Goal: Task Accomplishment & Management: Manage account settings

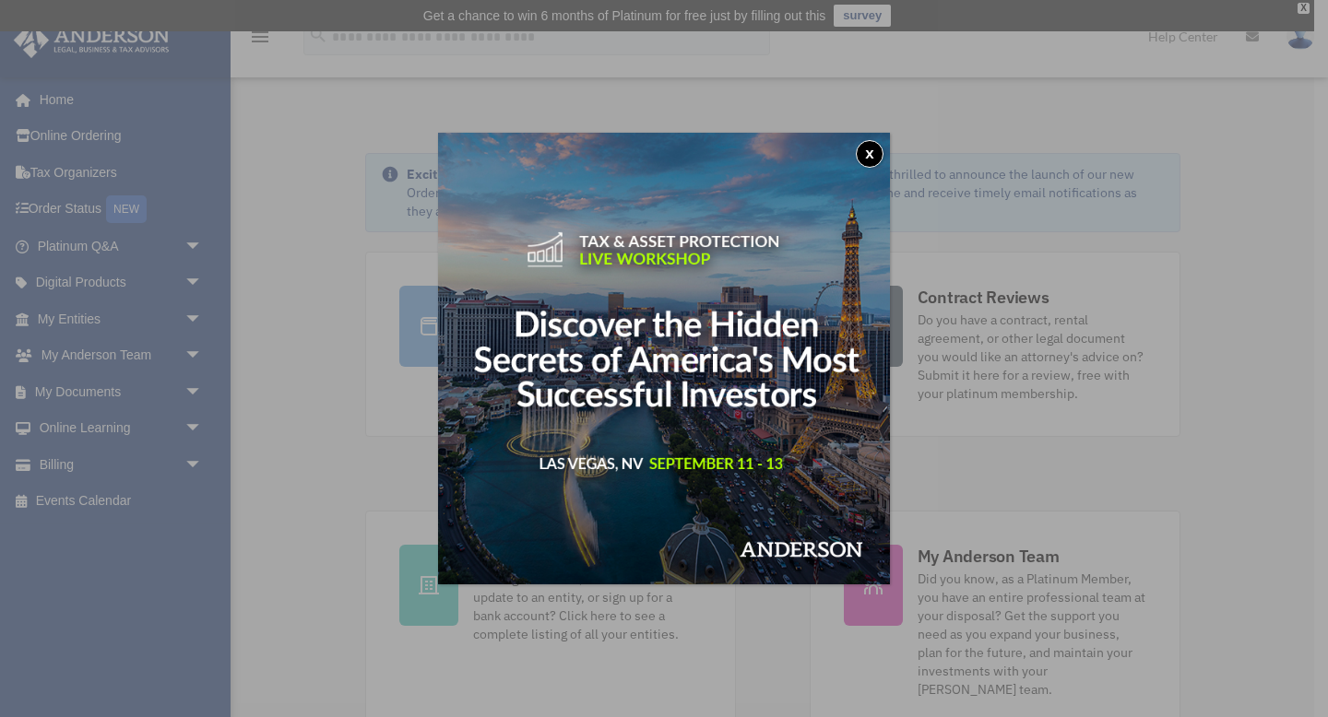
click at [870, 153] on button "x" at bounding box center [870, 154] width 28 height 28
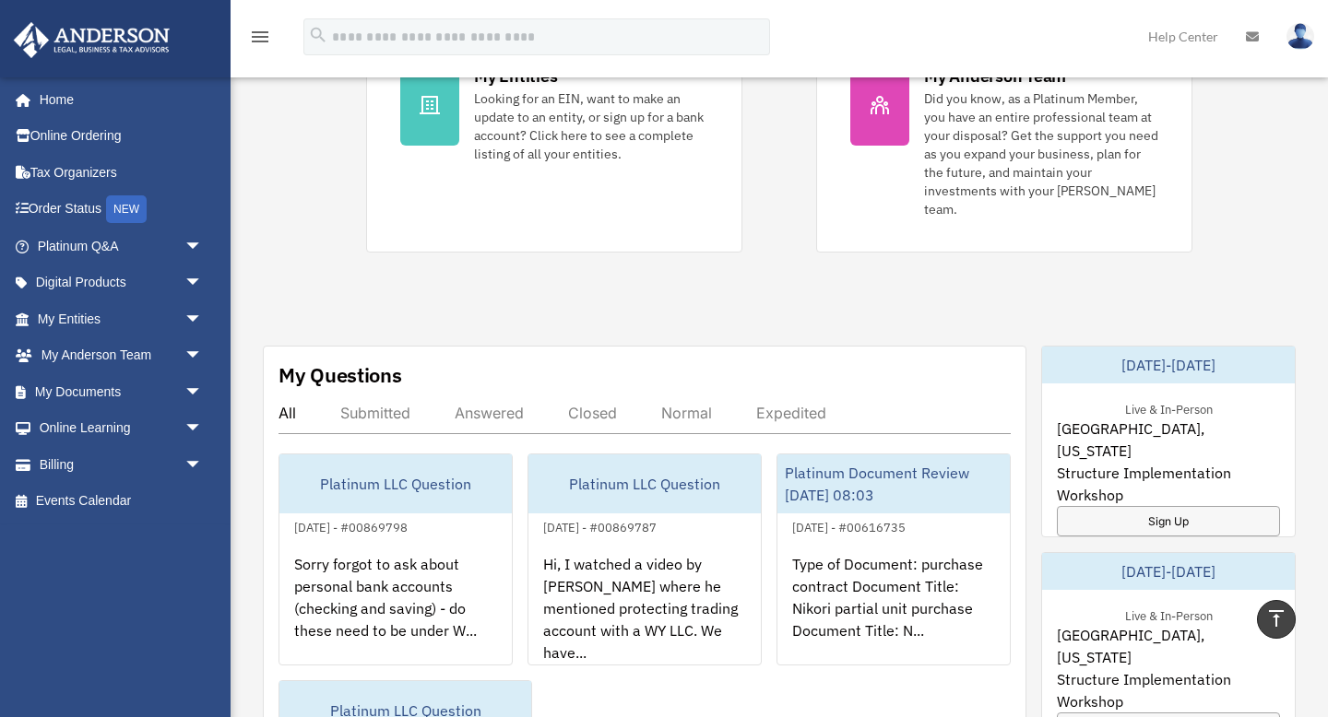
scroll to position [516, 0]
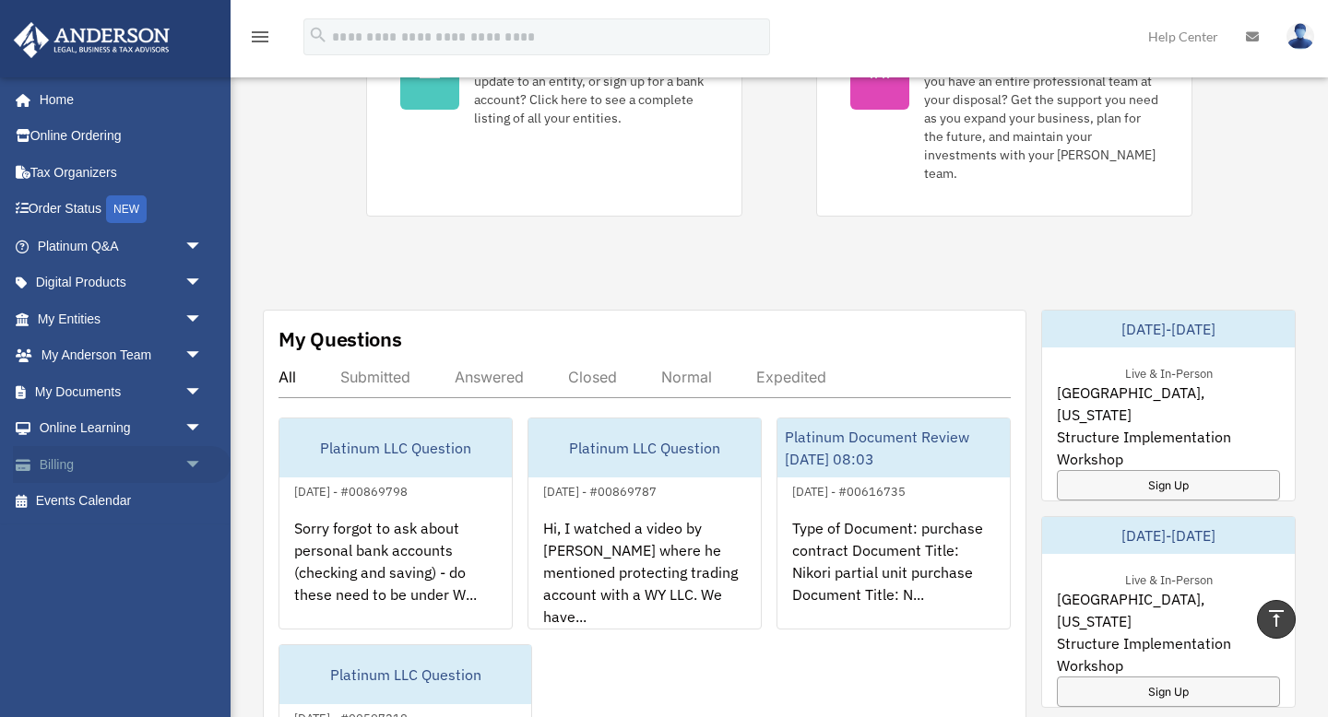
click at [73, 469] on link "Billing arrow_drop_down" at bounding box center [122, 464] width 218 height 37
click at [67, 466] on link "Billing arrow_drop_down" at bounding box center [122, 464] width 218 height 37
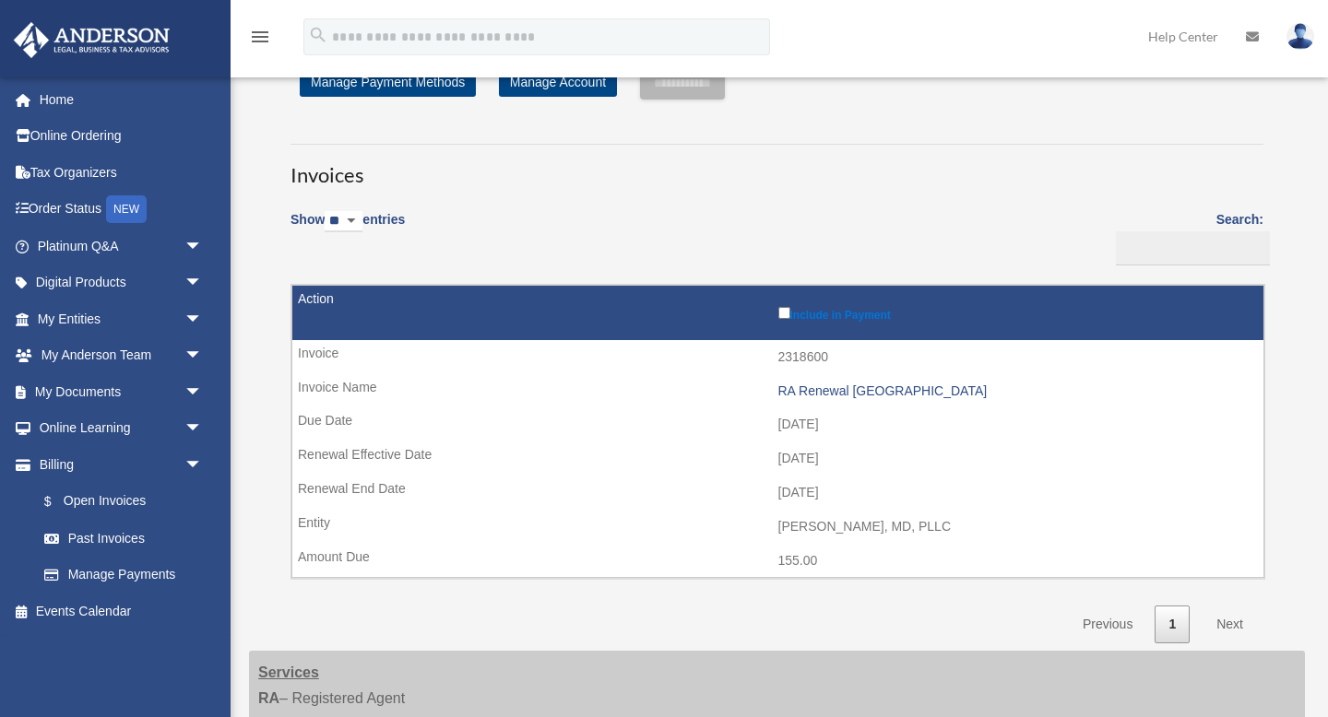
scroll to position [74, 0]
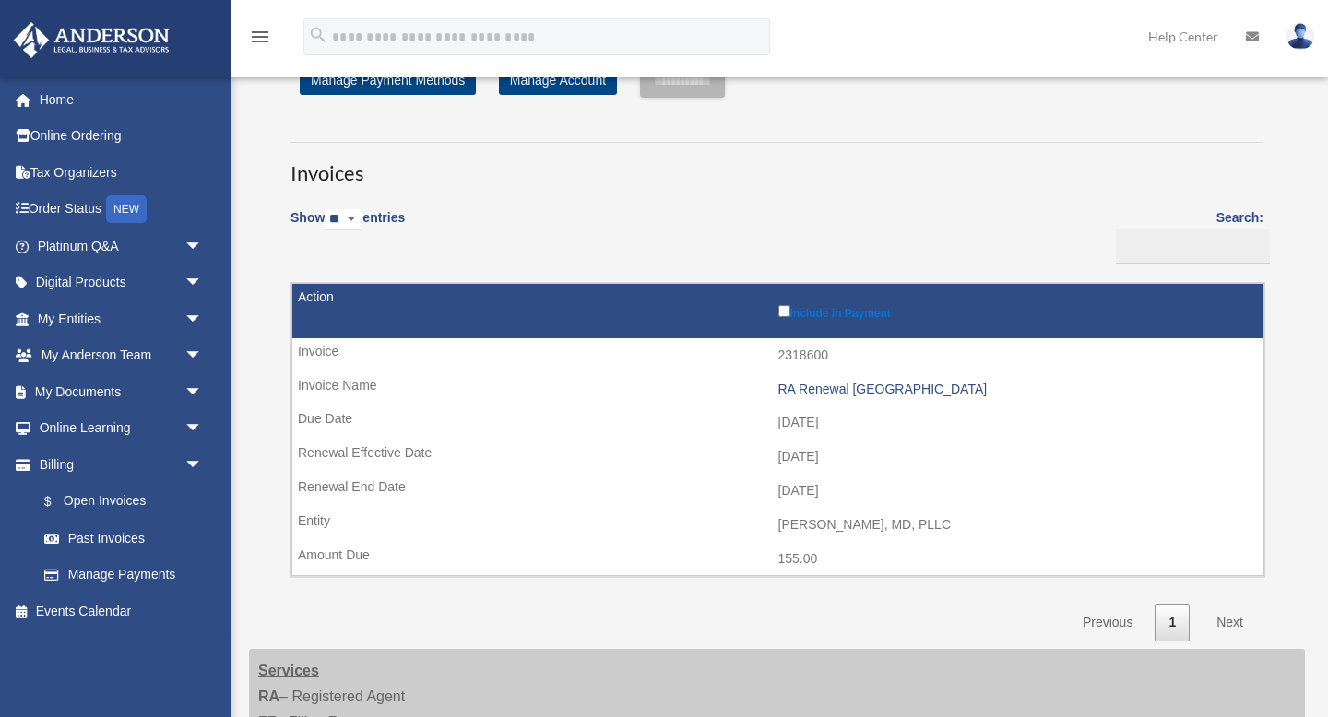
click at [1034, 200] on div "Show ** ** ** *** entries Search: Pay Invoice # Invoice Name Due Date Renewal E…" at bounding box center [776, 419] width 973 height 444
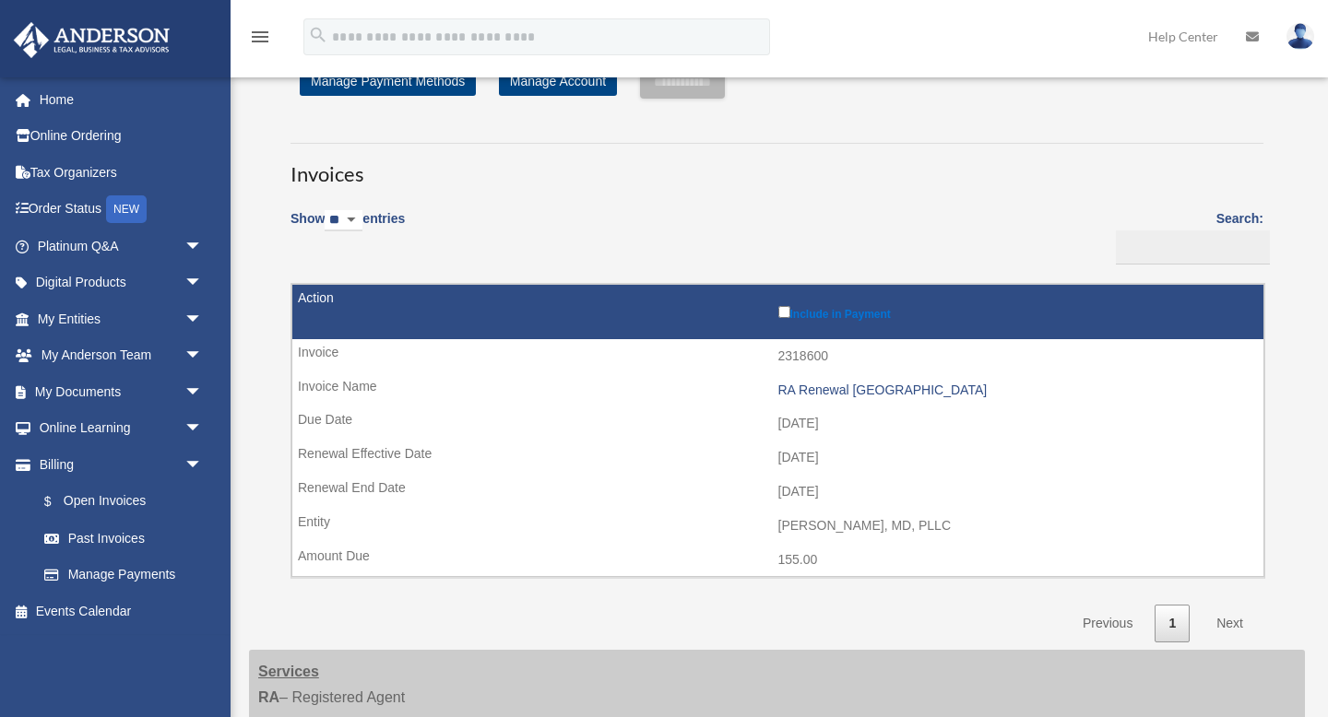
scroll to position [68, 0]
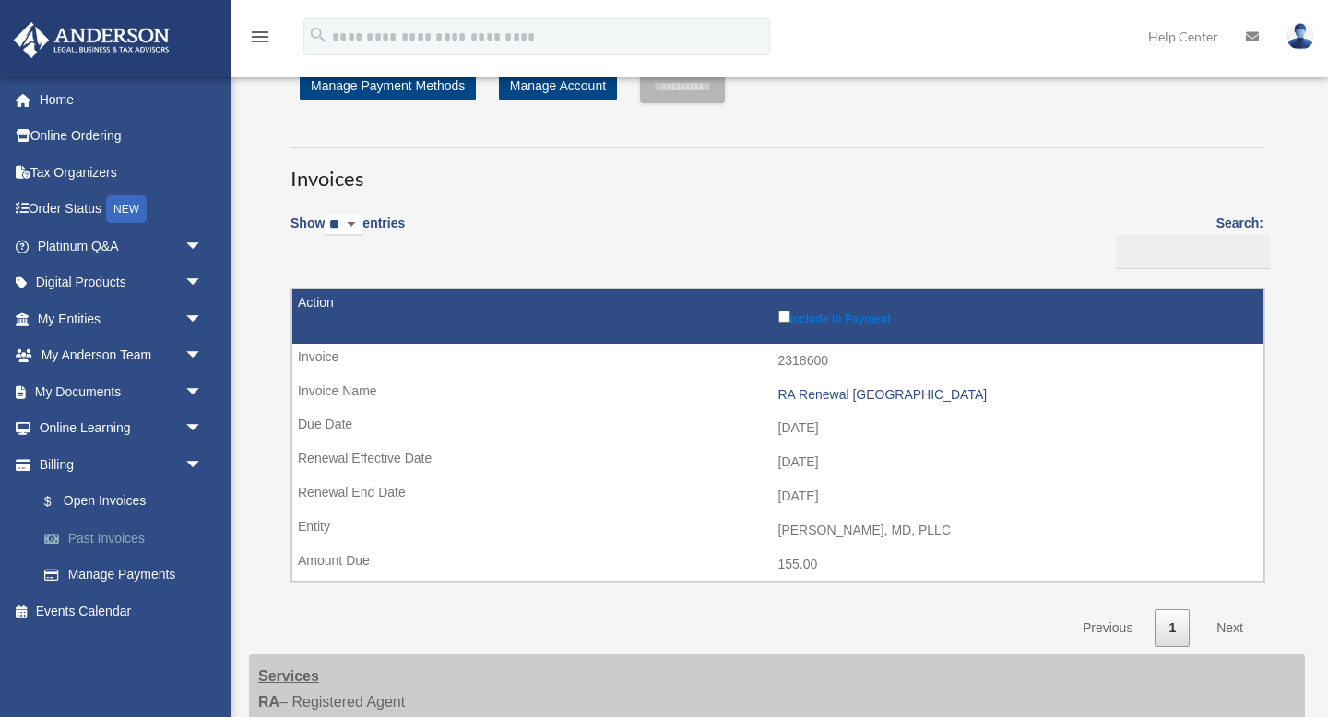
click at [125, 537] on link "Past Invoices" at bounding box center [128, 538] width 205 height 37
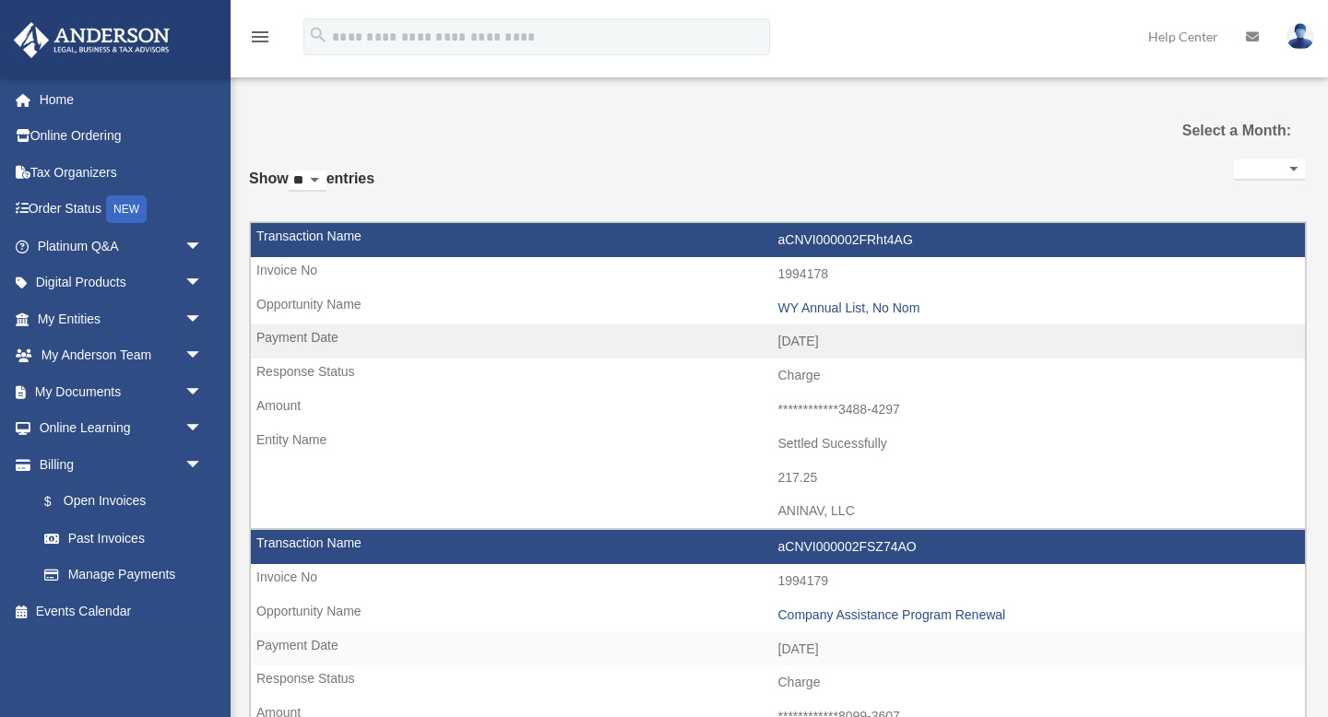
select select
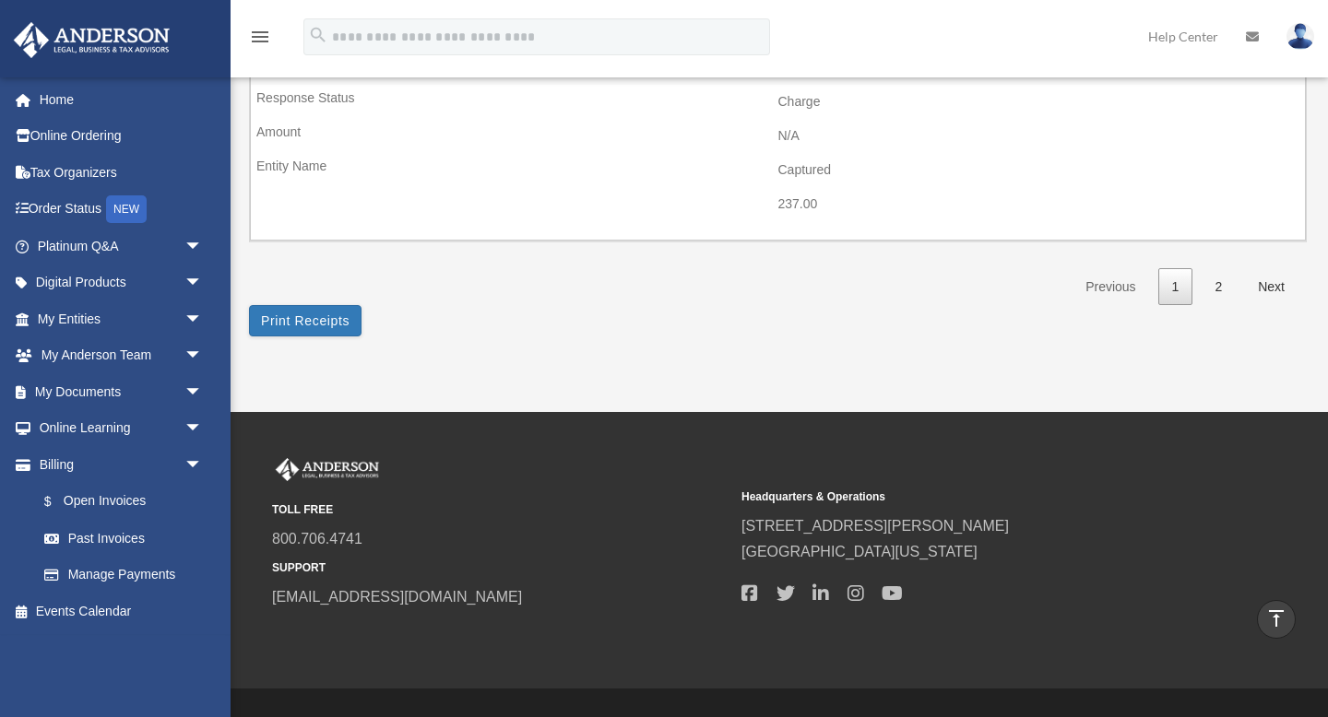
scroll to position [3025, 0]
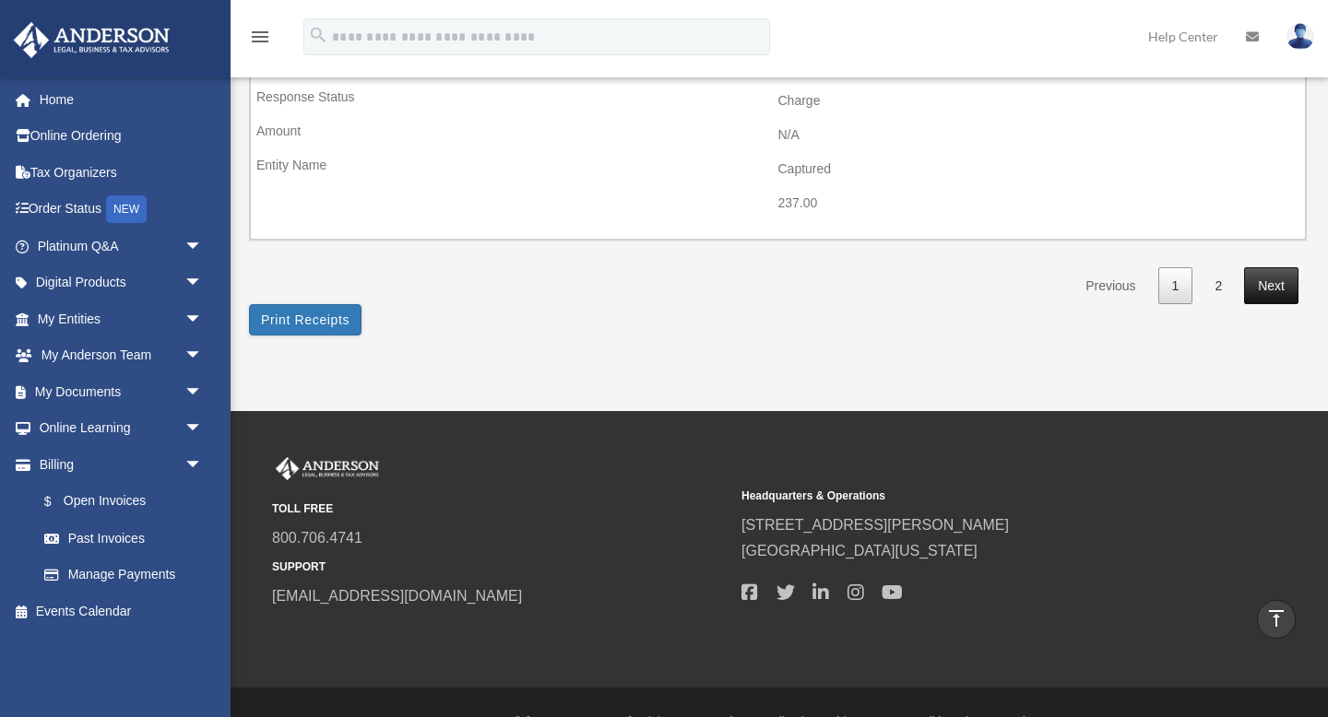
click at [1278, 285] on link "Next" at bounding box center [1271, 286] width 54 height 38
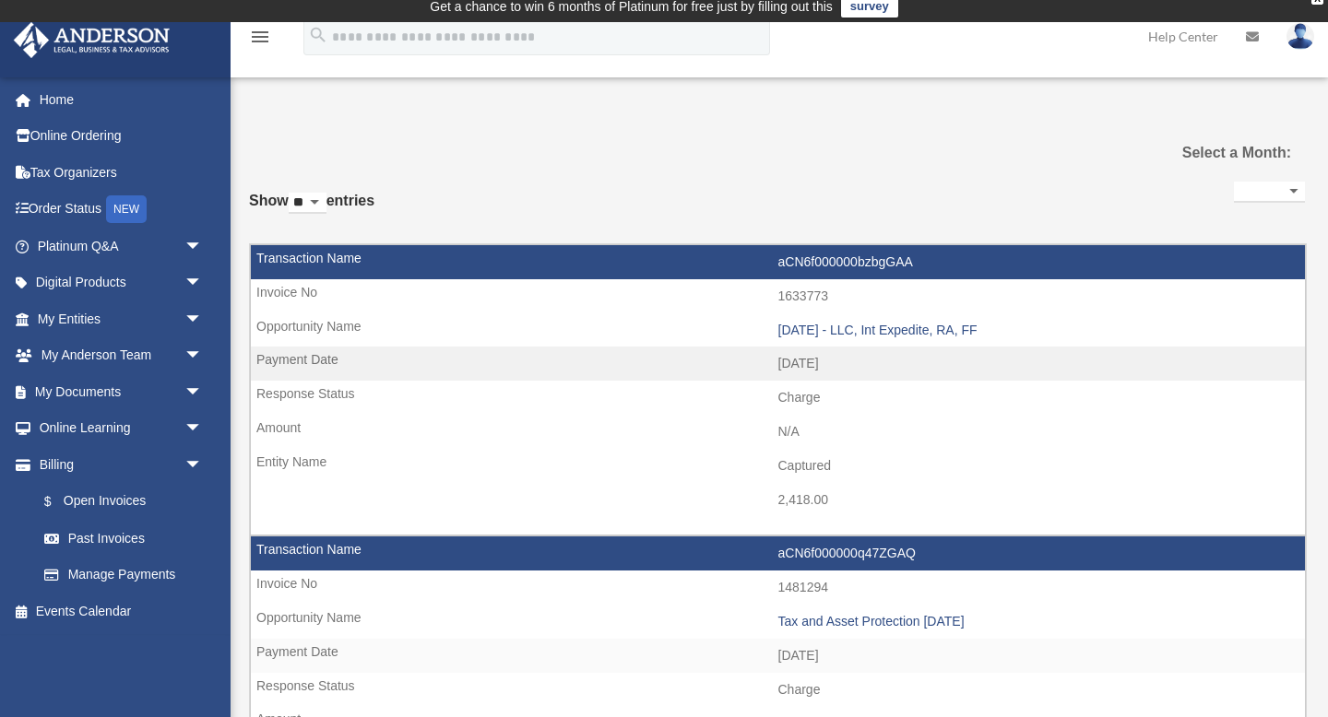
scroll to position [0, 0]
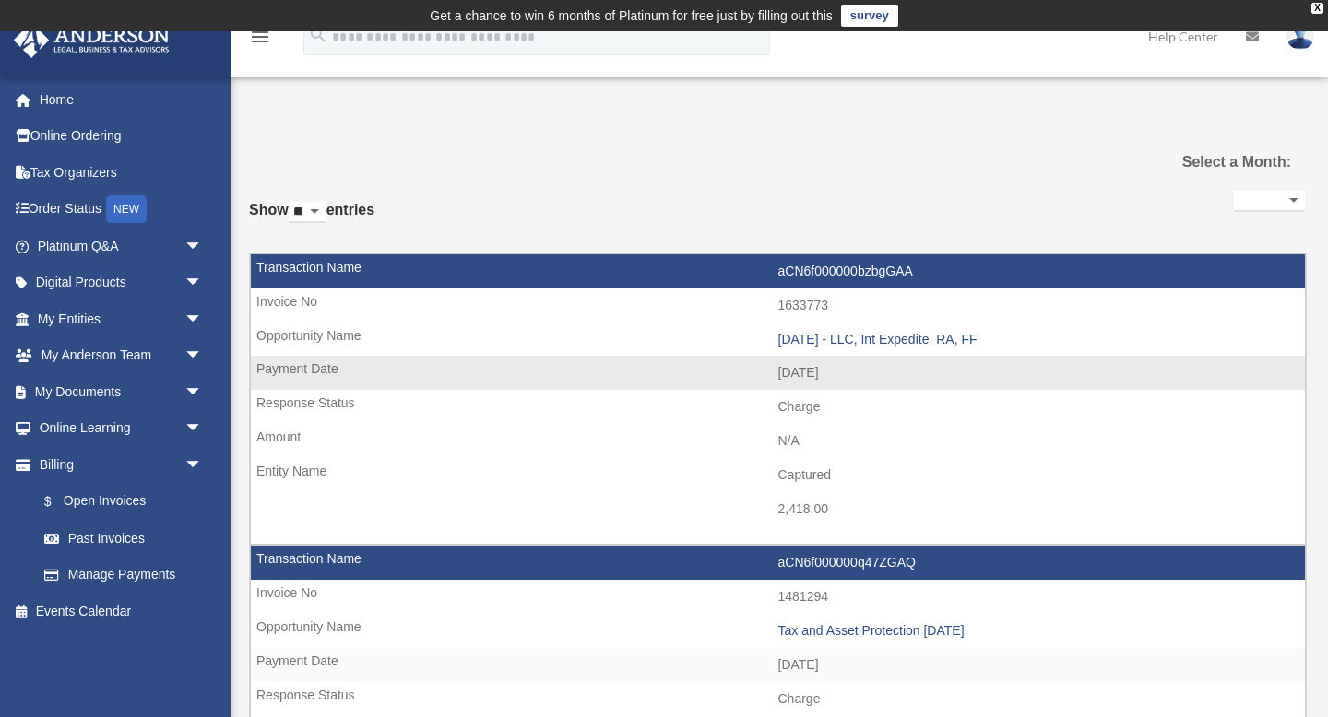
click at [690, 492] on td "2,418.00" at bounding box center [778, 509] width 1054 height 35
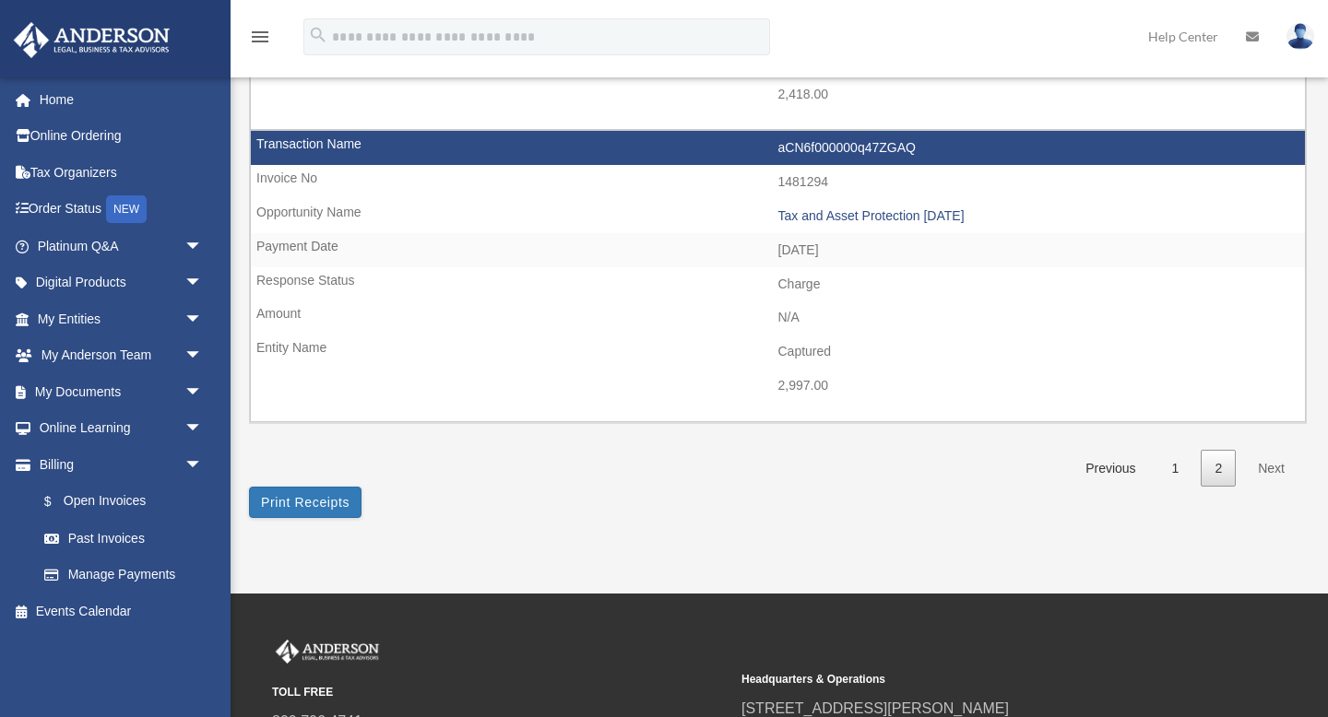
scroll to position [443, 0]
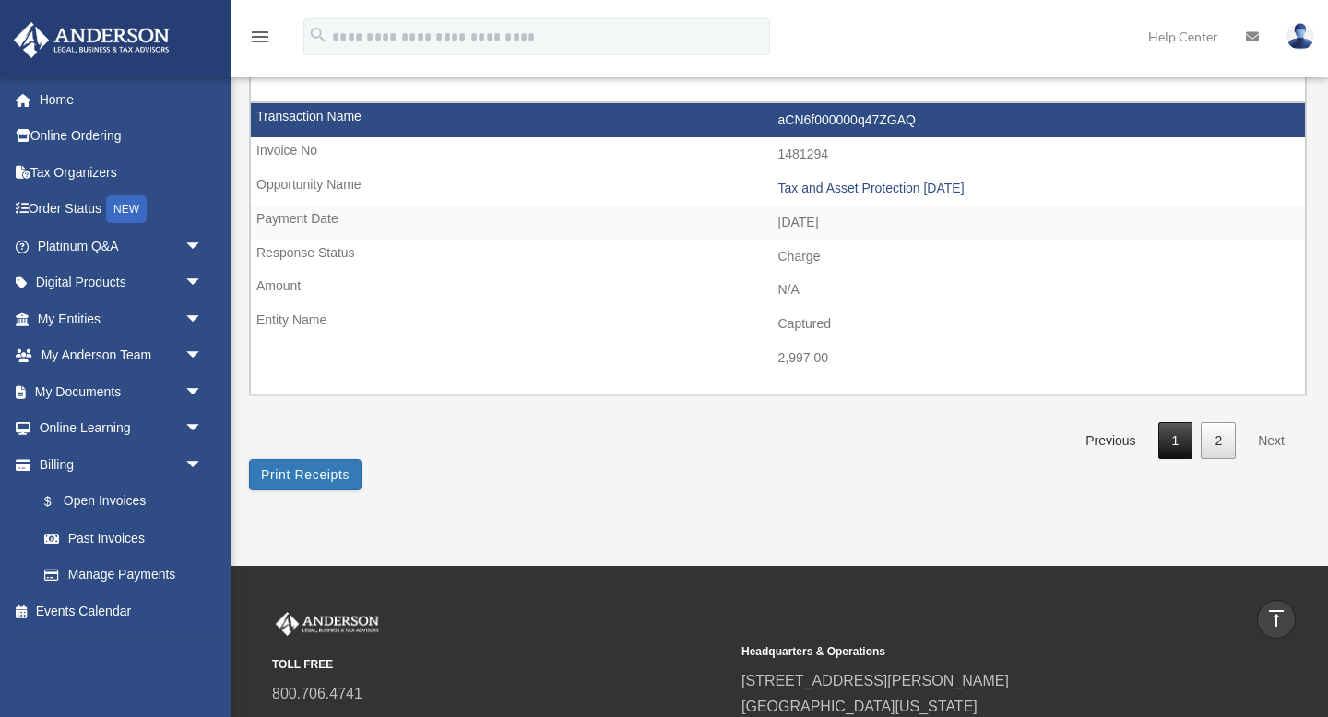
click at [1175, 447] on link "1" at bounding box center [1175, 441] width 35 height 38
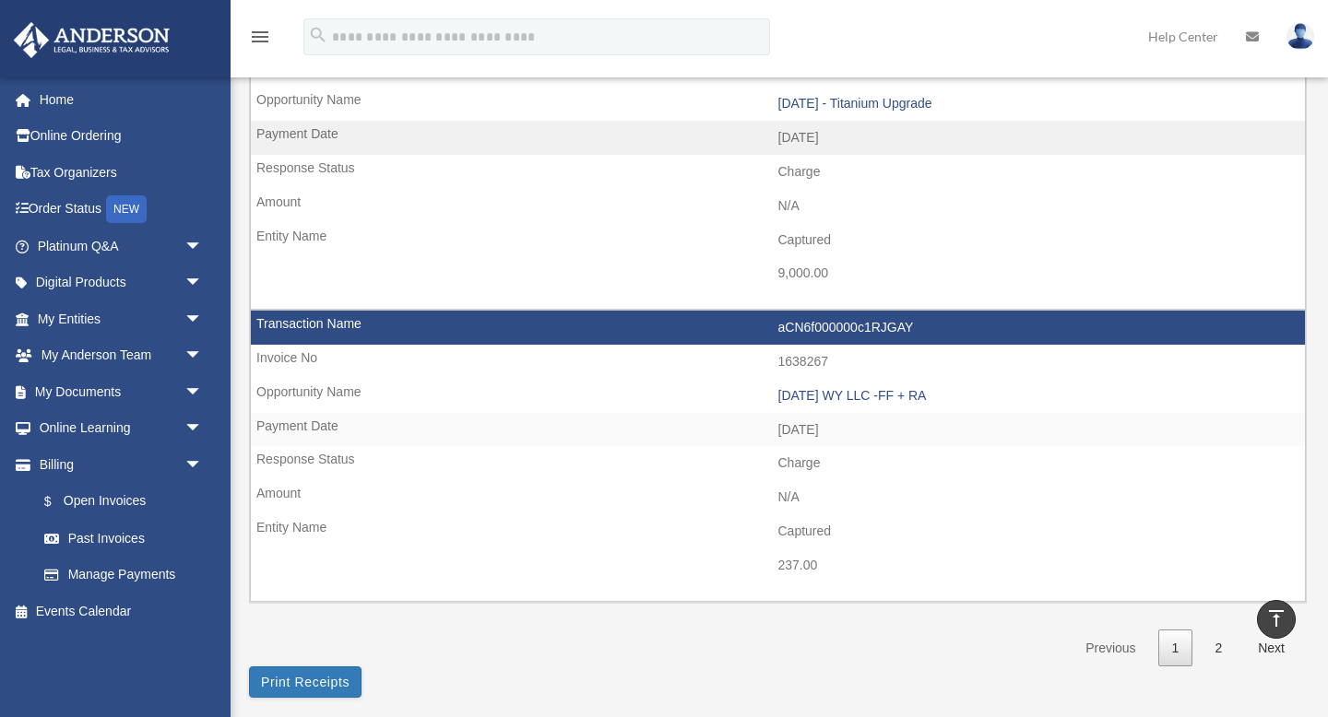
scroll to position [2656, 0]
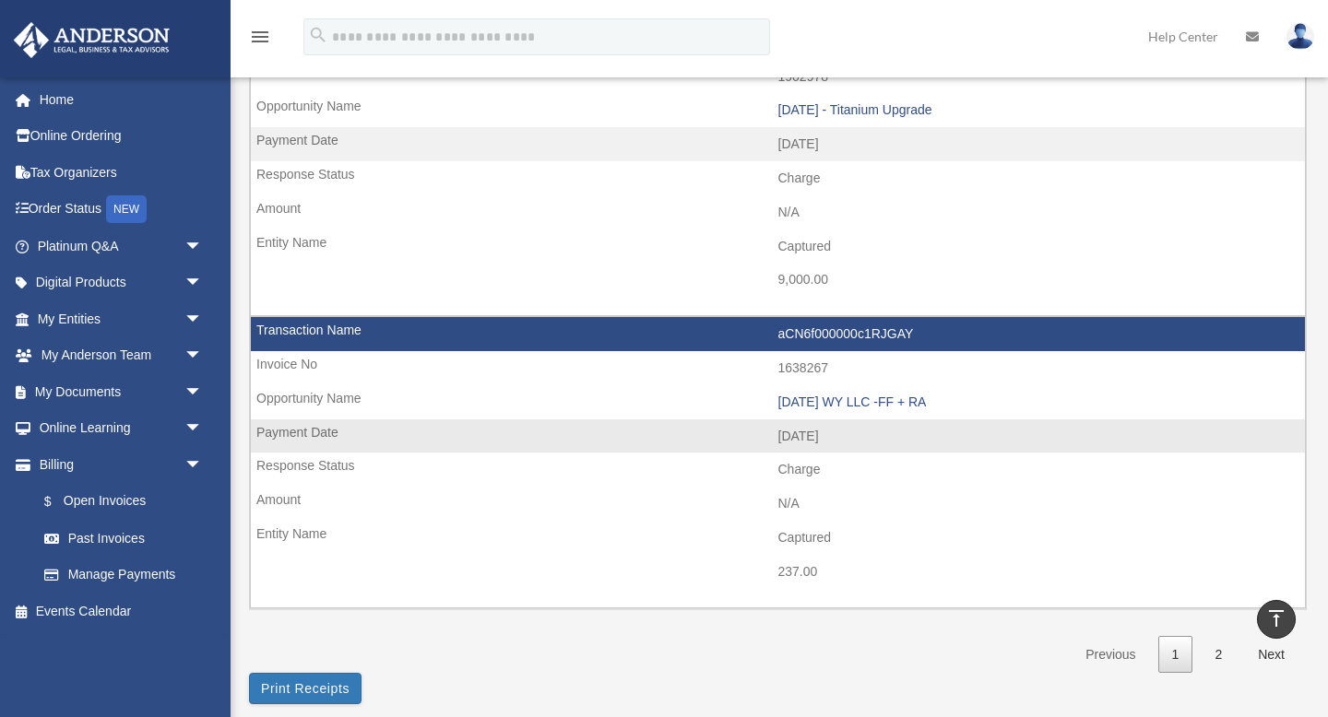
click at [1188, 420] on td "[DATE]" at bounding box center [778, 437] width 1054 height 35
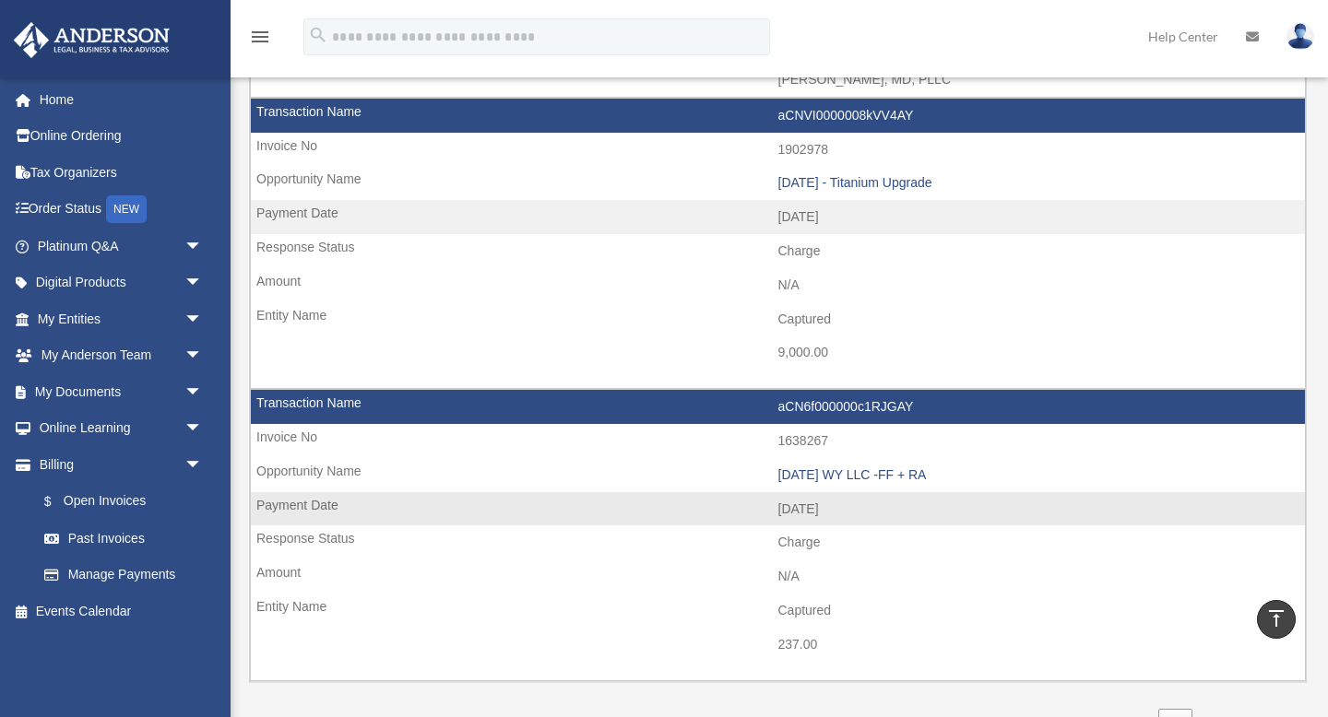
scroll to position [2582, 0]
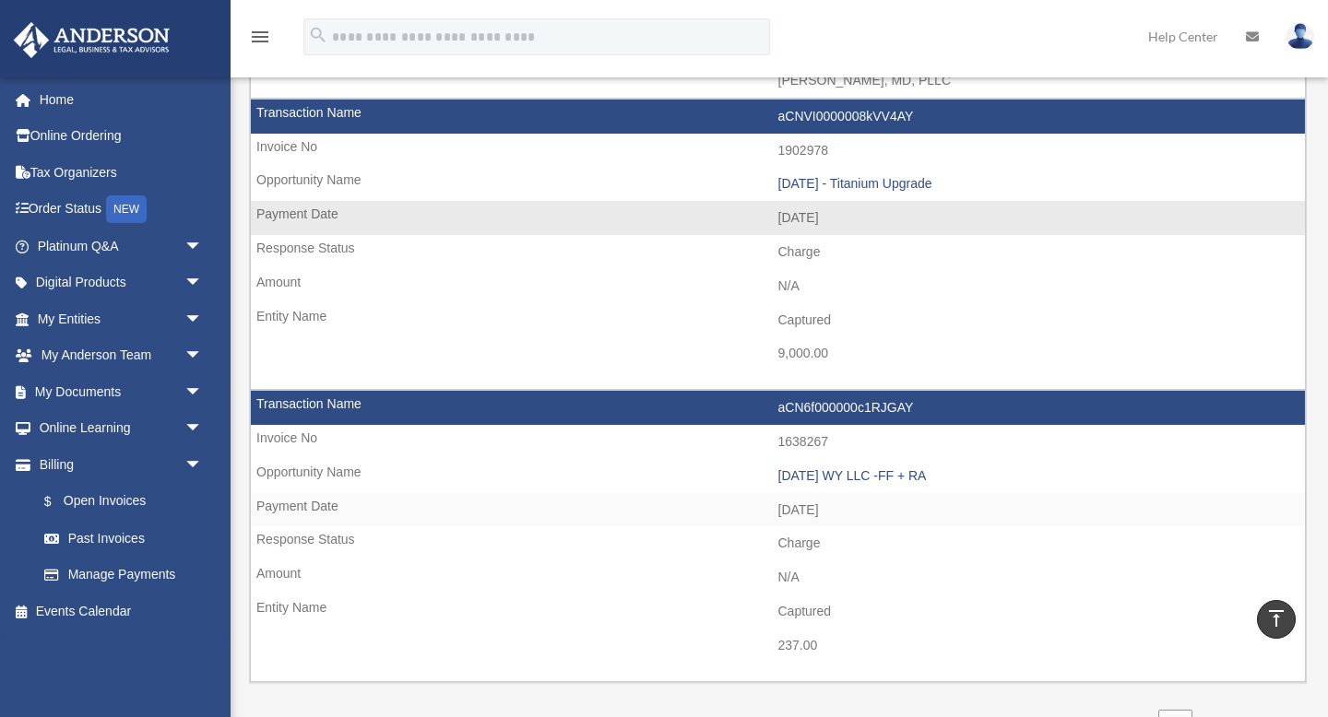
click at [550, 267] on td "Charge" at bounding box center [778, 252] width 1054 height 35
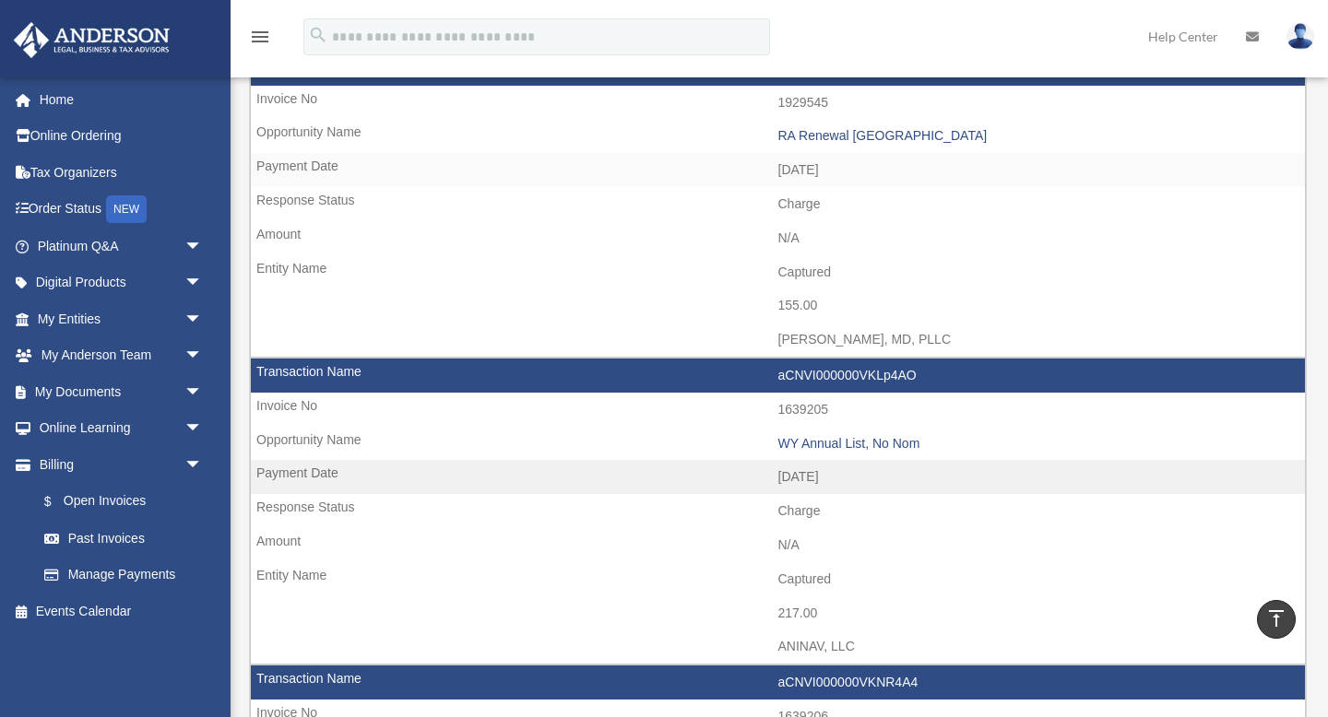
scroll to position [1107, 0]
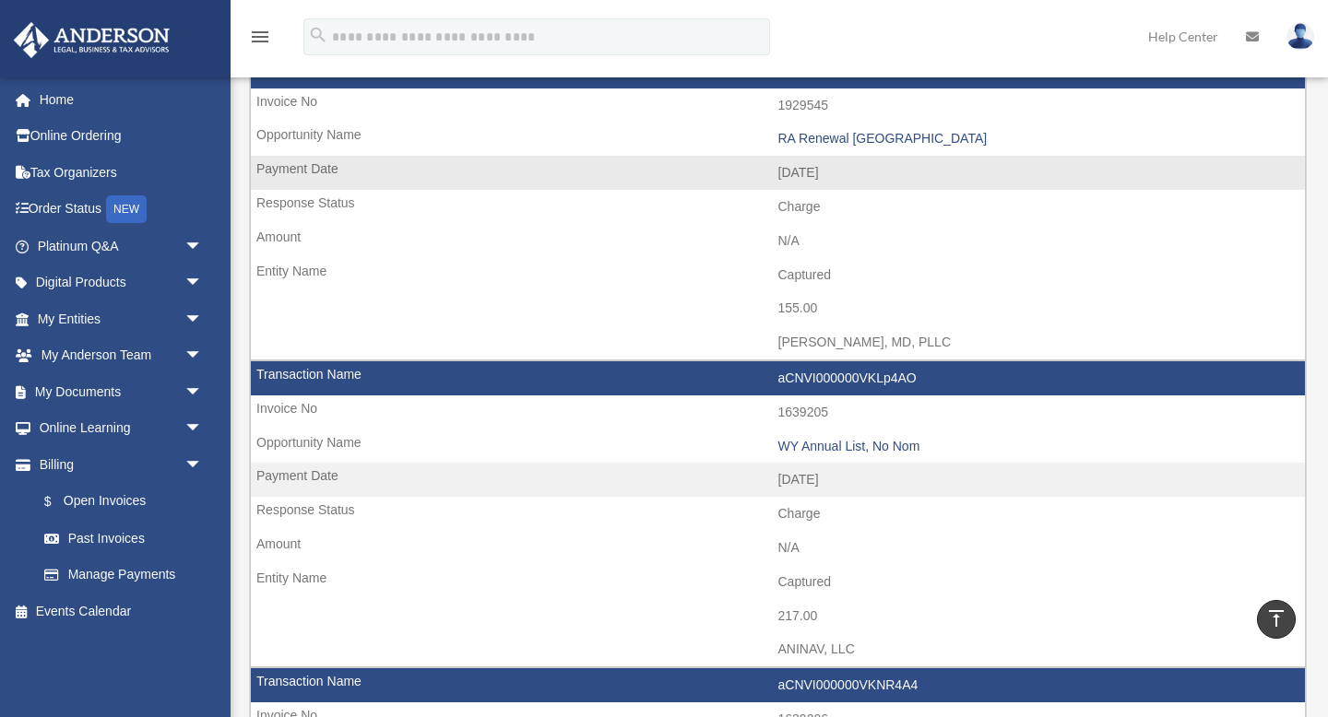
click at [467, 224] on td "N/A" at bounding box center [778, 241] width 1054 height 35
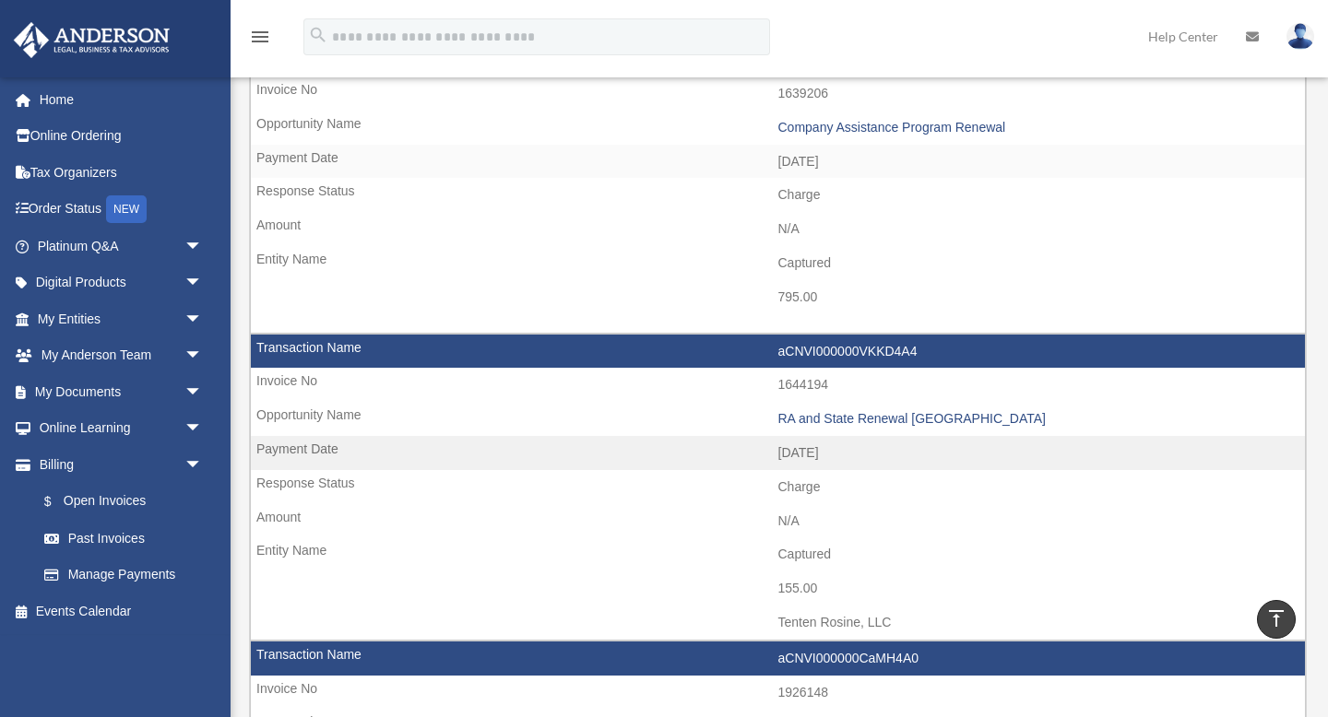
scroll to position [1734, 0]
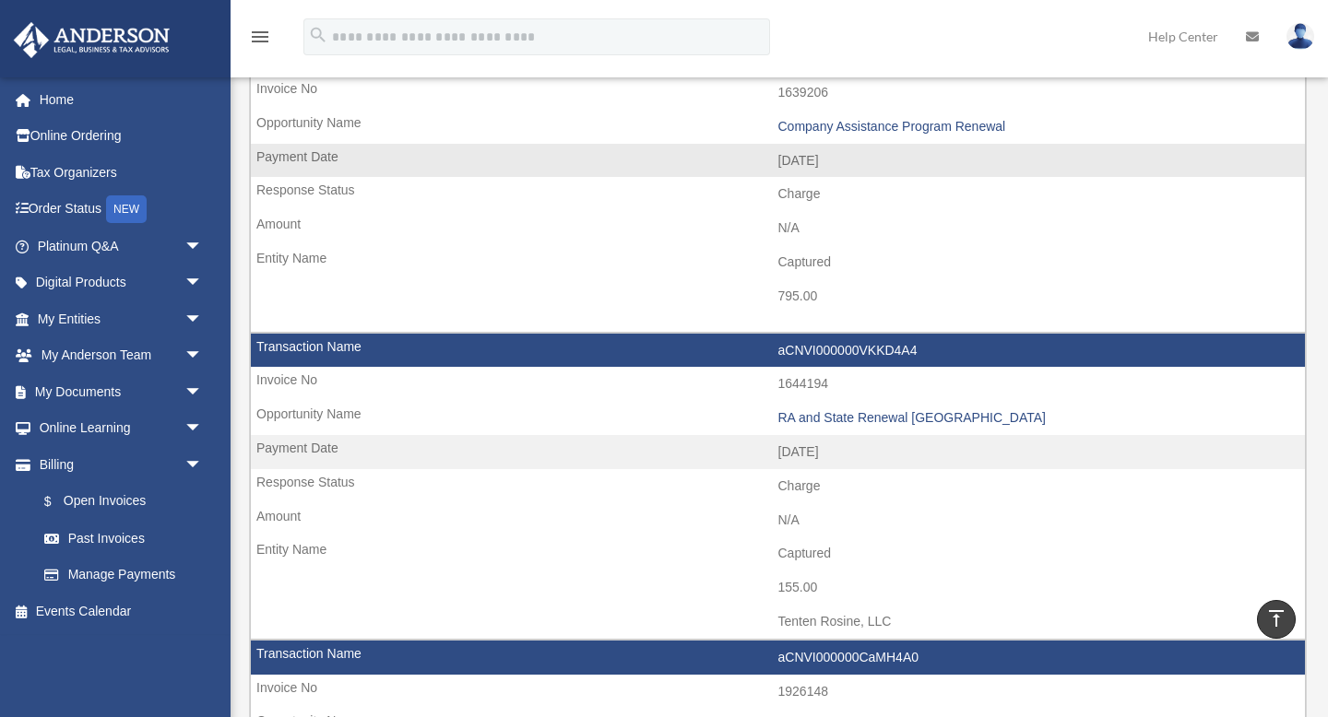
click at [1281, 153] on td "[DATE]" at bounding box center [778, 161] width 1054 height 35
